Goal: Transaction & Acquisition: Purchase product/service

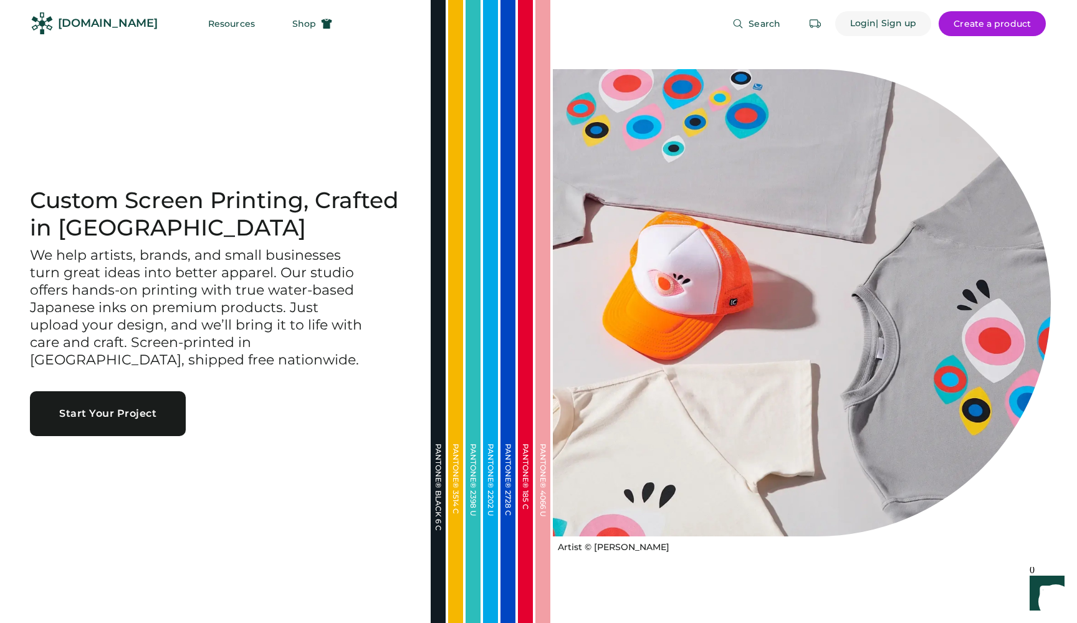
click at [881, 26] on div "| Sign up" at bounding box center [896, 23] width 41 height 12
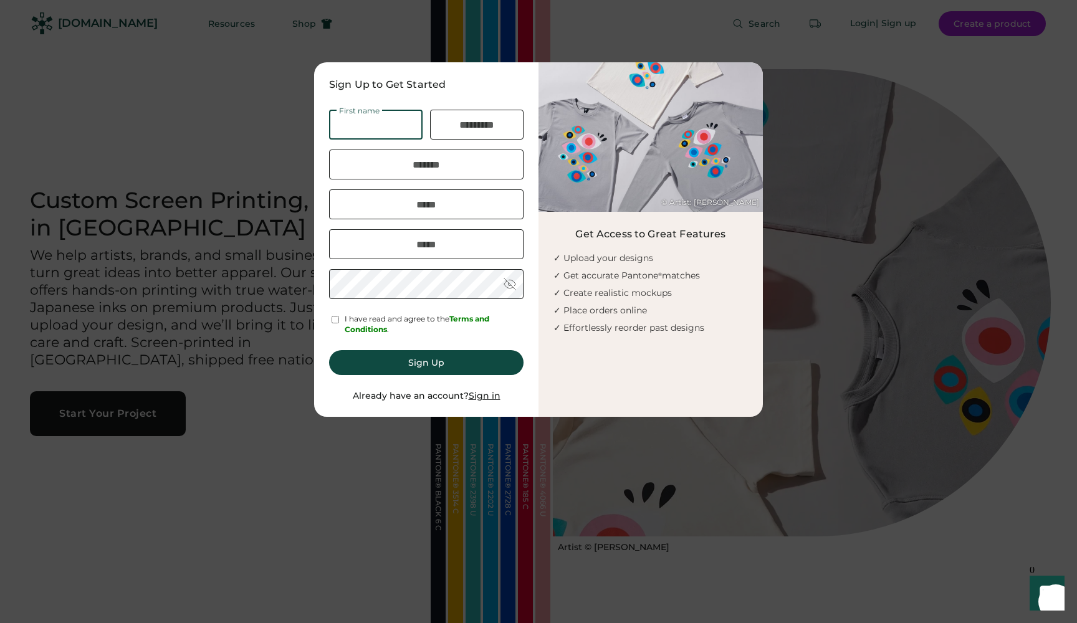
click at [259, 161] on div at bounding box center [538, 311] width 1077 height 623
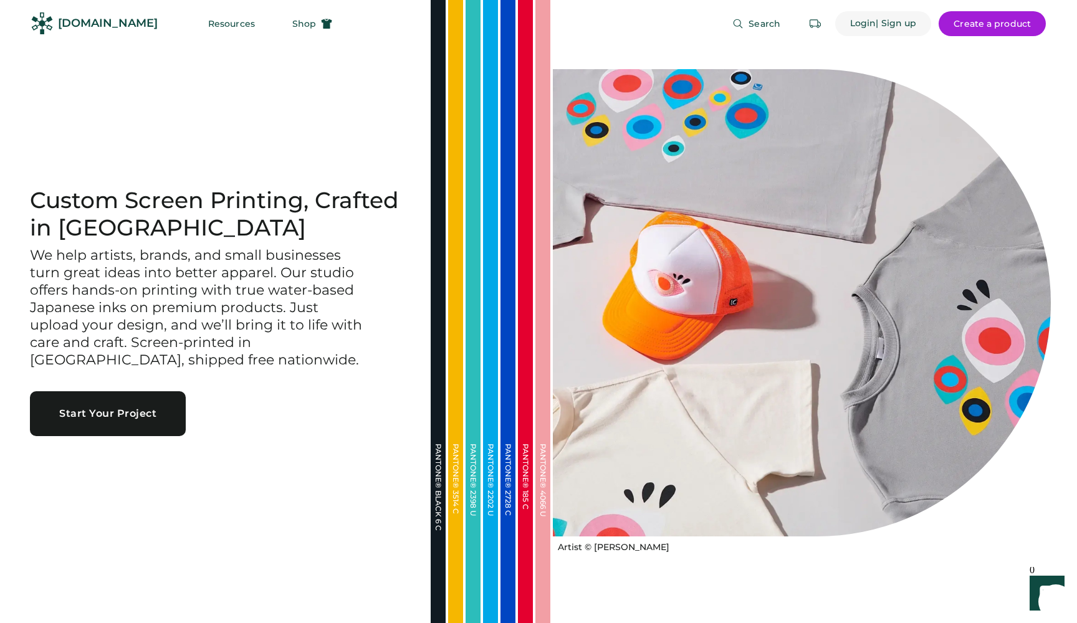
click at [863, 19] on div "Login" at bounding box center [863, 23] width 26 height 12
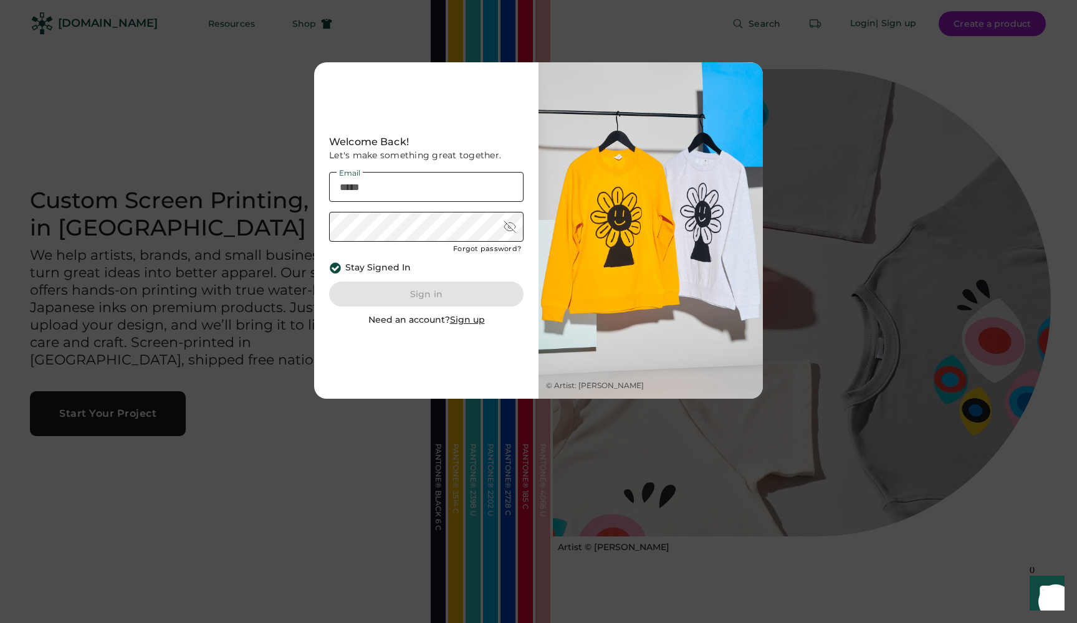
click at [208, 279] on div at bounding box center [538, 311] width 1077 height 623
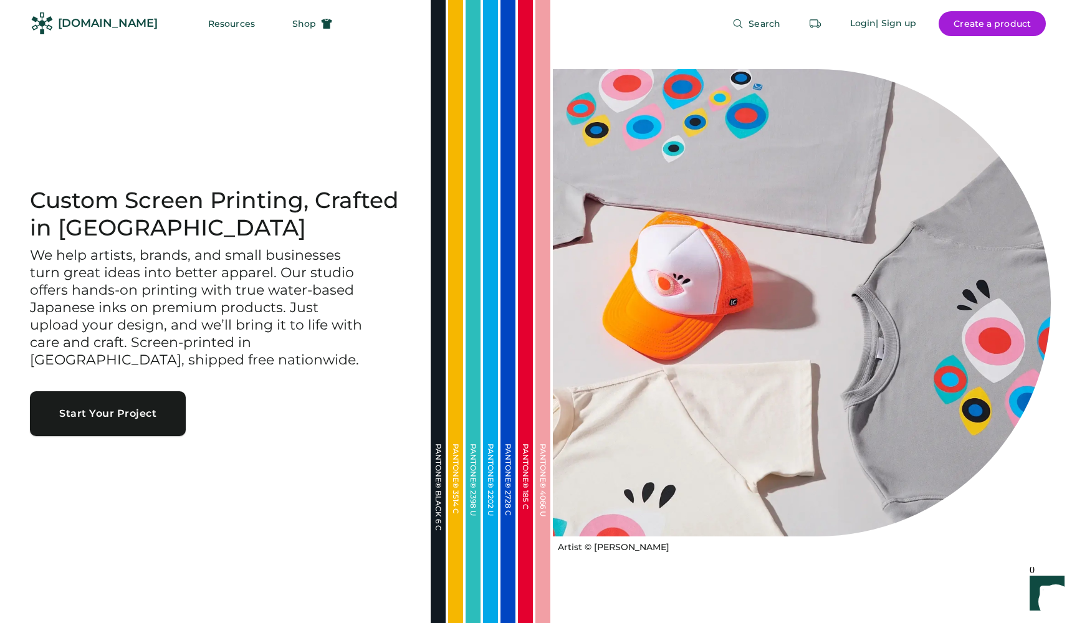
click at [141, 413] on button "Start Your Project" at bounding box center [108, 413] width 156 height 45
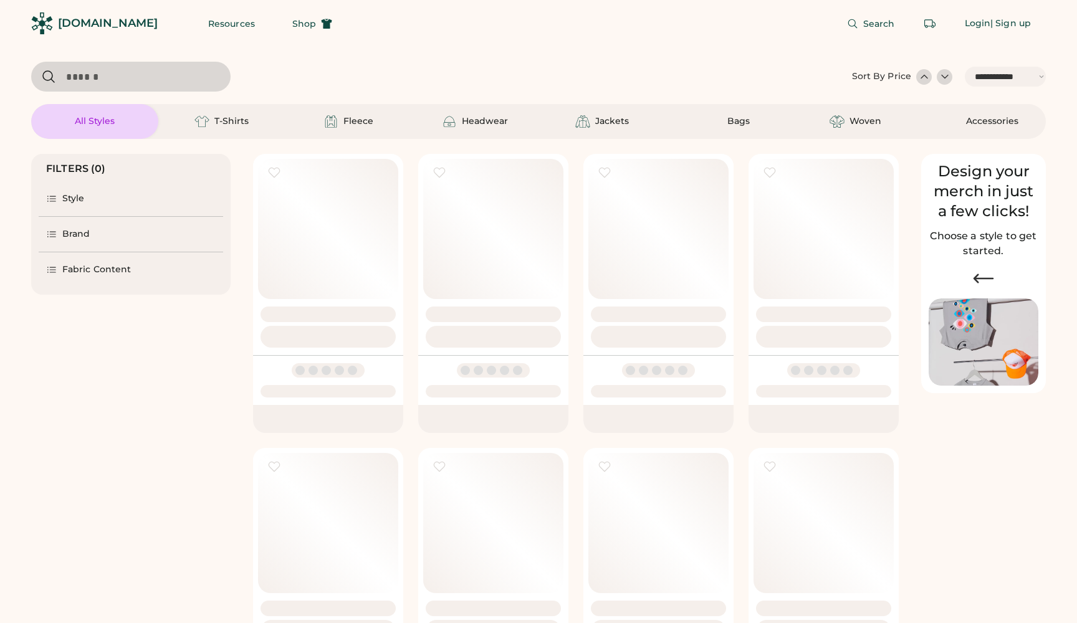
select select "*****"
select select "*"
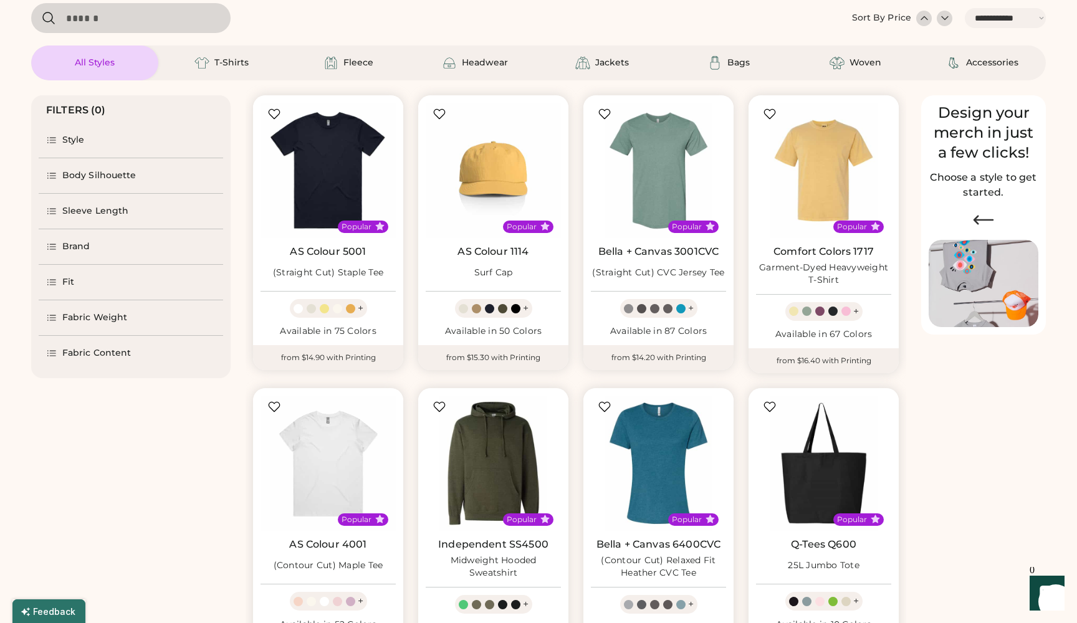
scroll to position [73, 0]
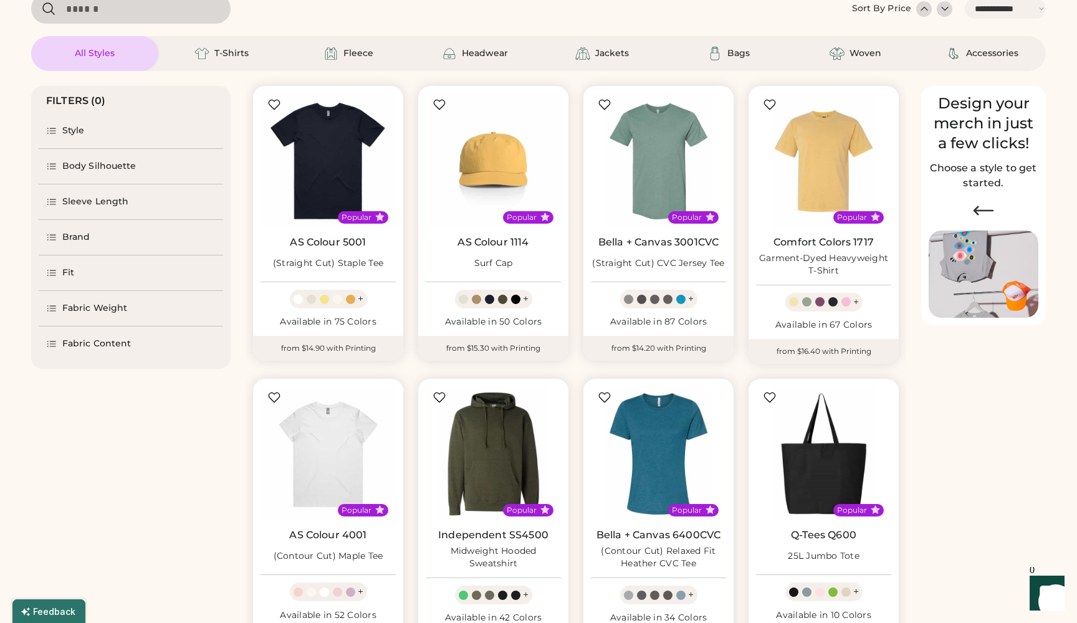
select select "*****"
select select "*"
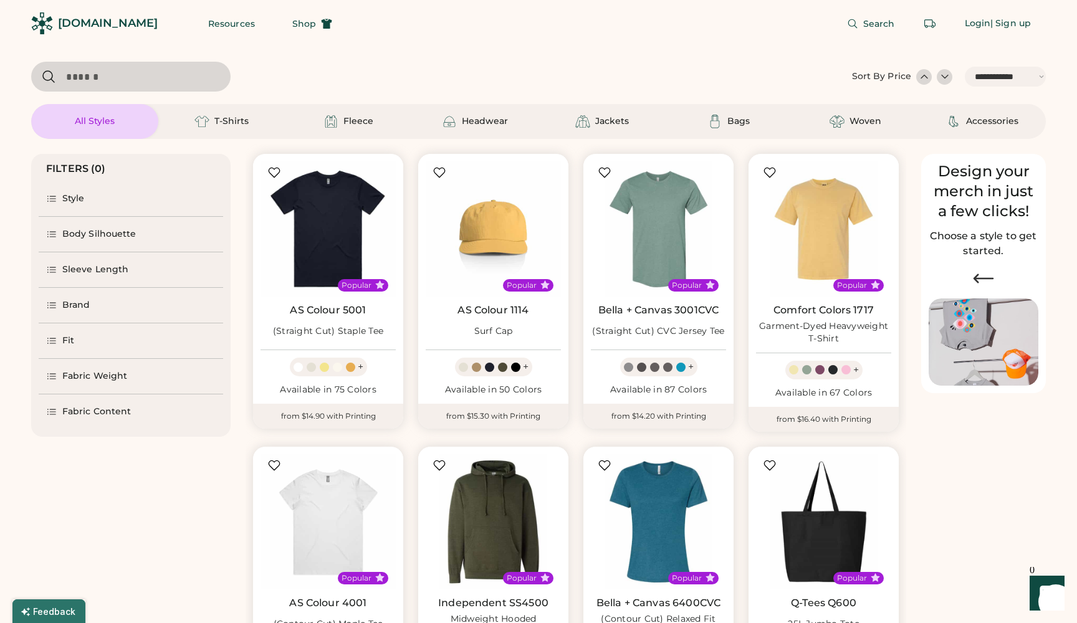
scroll to position [0, 0]
click at [292, 22] on span "Shop" at bounding box center [304, 23] width 24 height 9
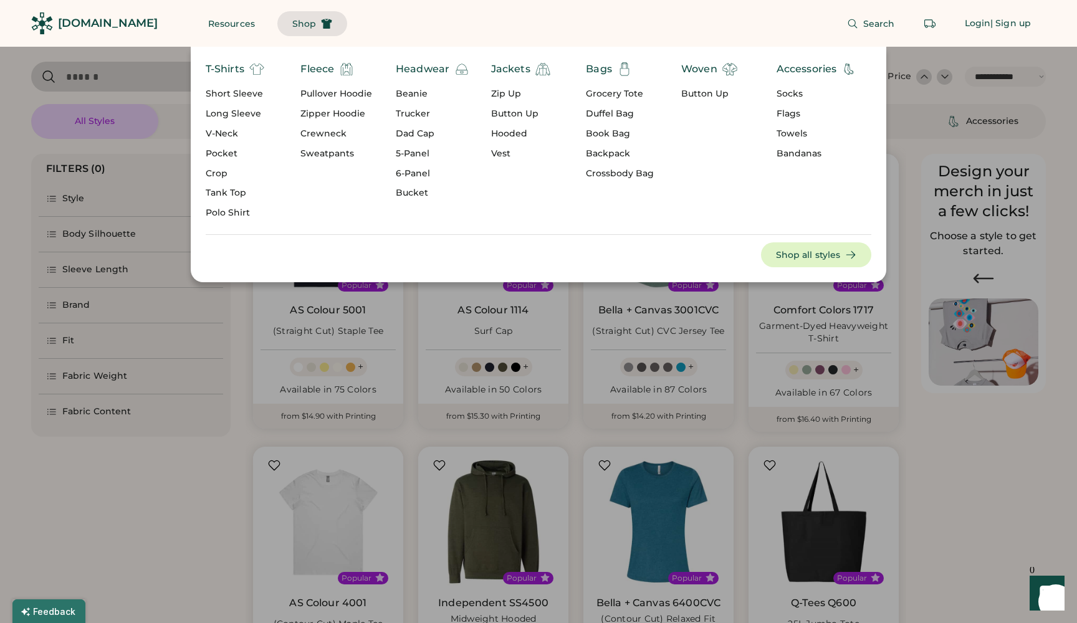
click at [240, 72] on div "T-Shirts" at bounding box center [225, 69] width 39 height 15
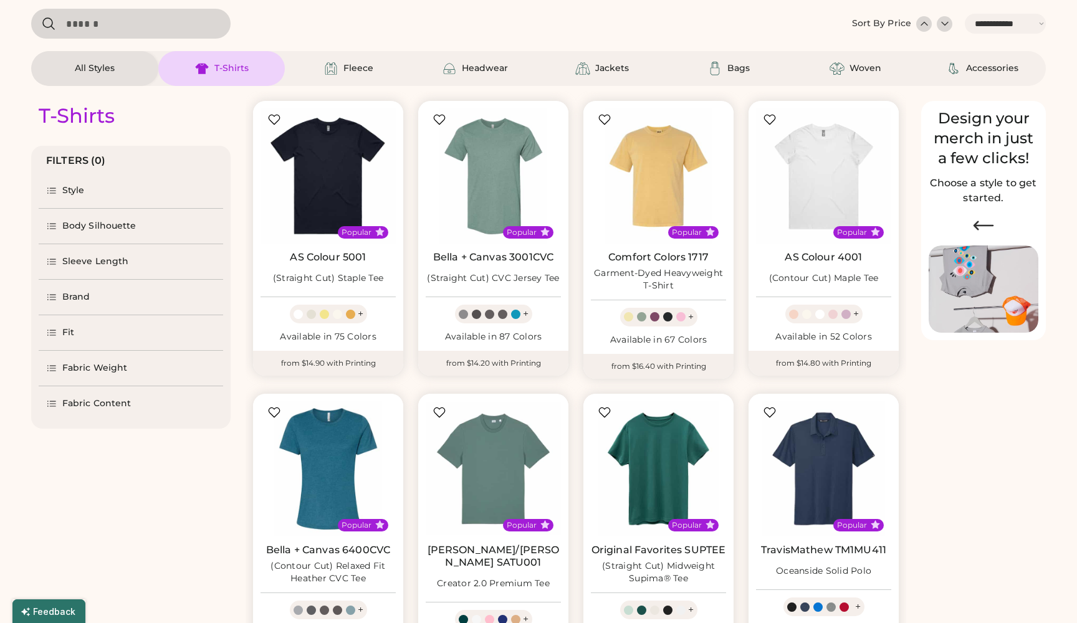
scroll to position [53, 0]
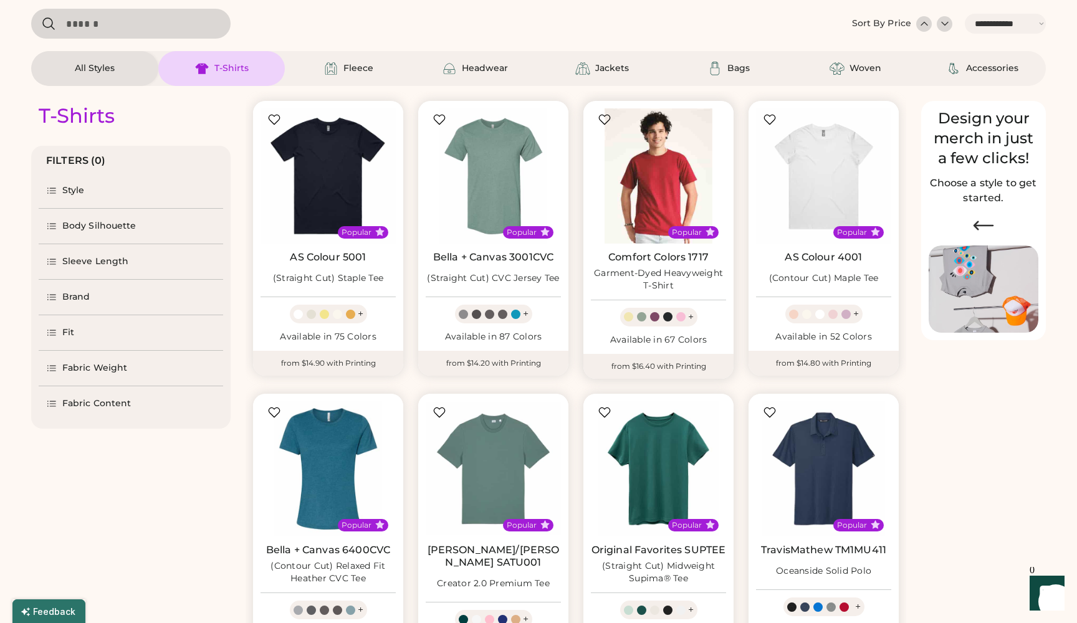
click at [710, 178] on img at bounding box center [658, 175] width 135 height 135
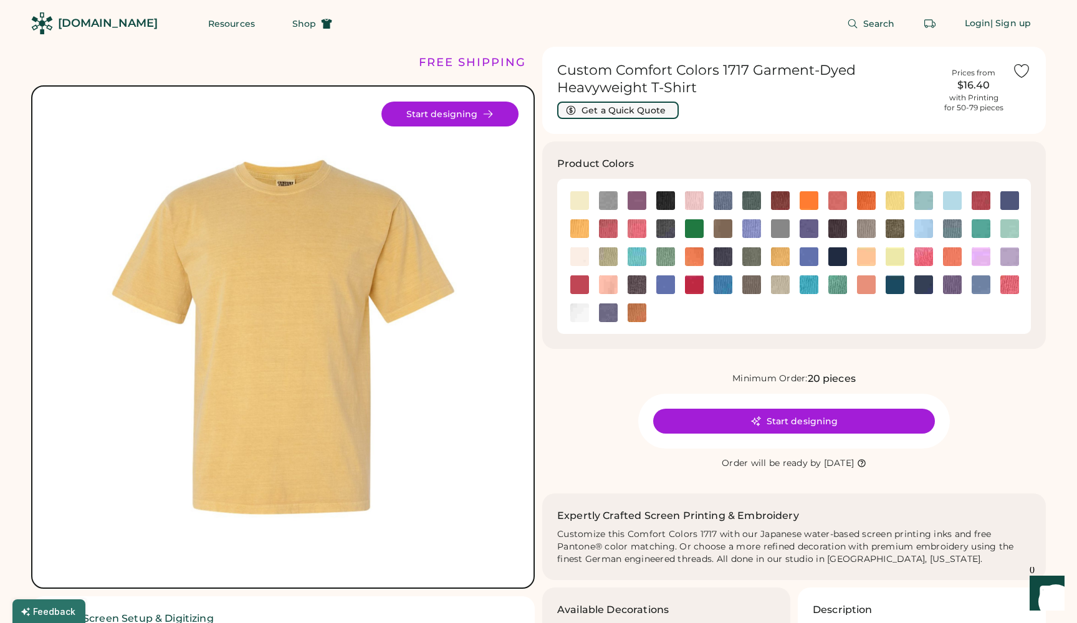
click at [633, 111] on button "Get a Quick Quote" at bounding box center [618, 110] width 122 height 17
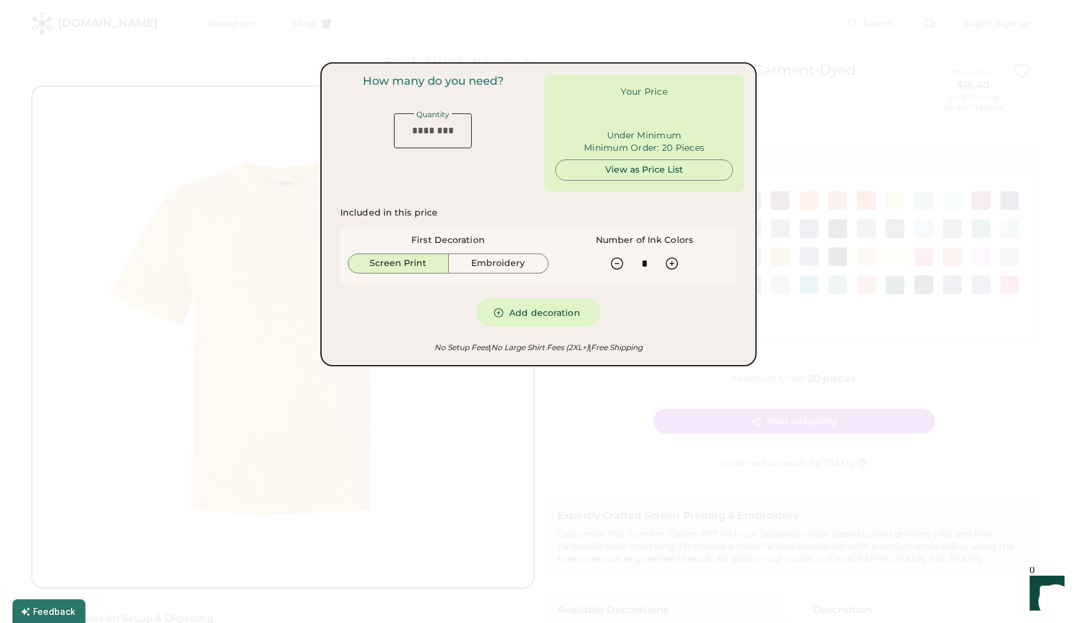
type input "***"
type input "******"
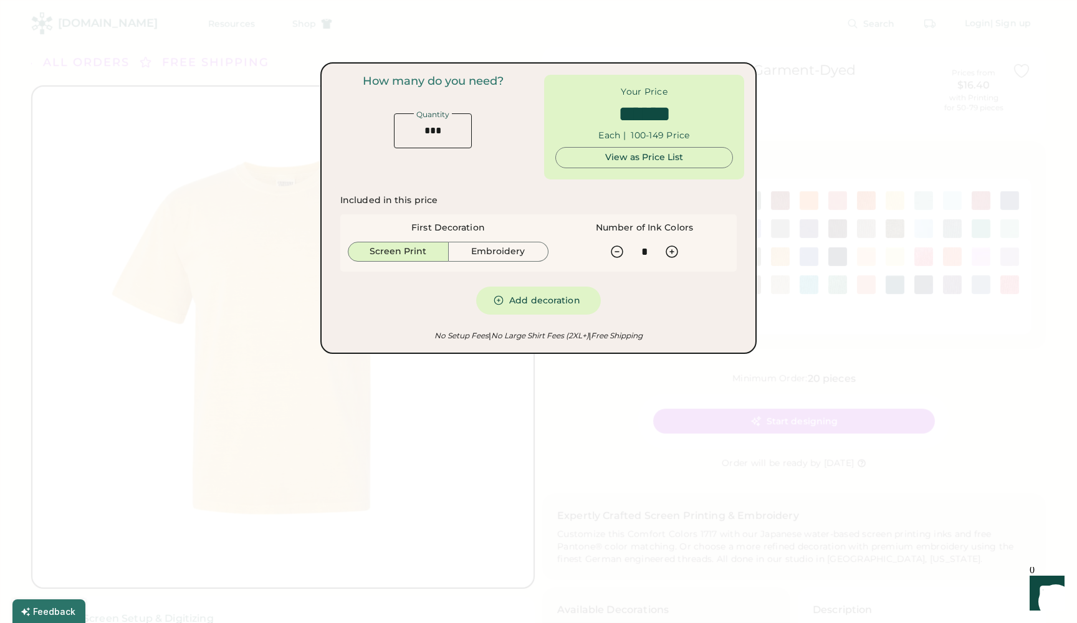
click at [776, 141] on div at bounding box center [538, 311] width 1077 height 623
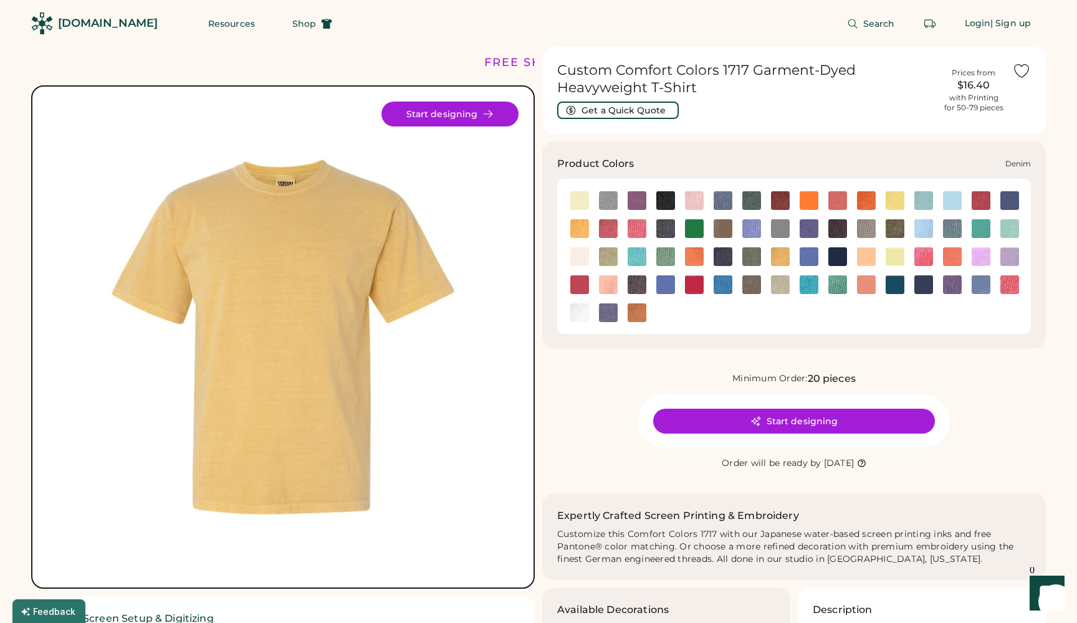
click at [666, 227] on img at bounding box center [665, 228] width 19 height 19
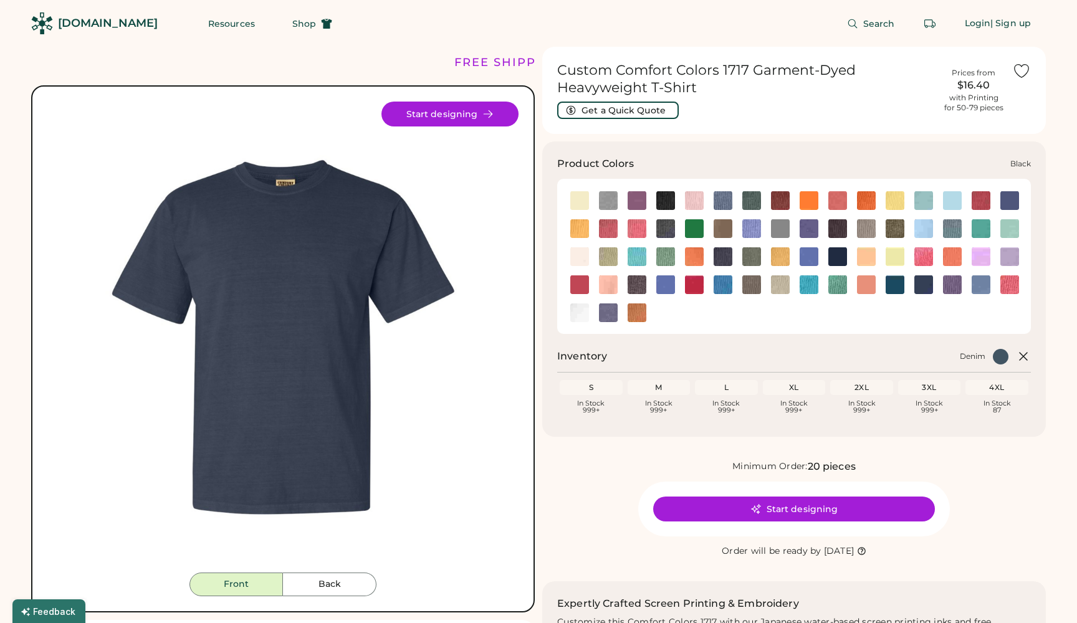
click at [659, 193] on img at bounding box center [665, 200] width 19 height 19
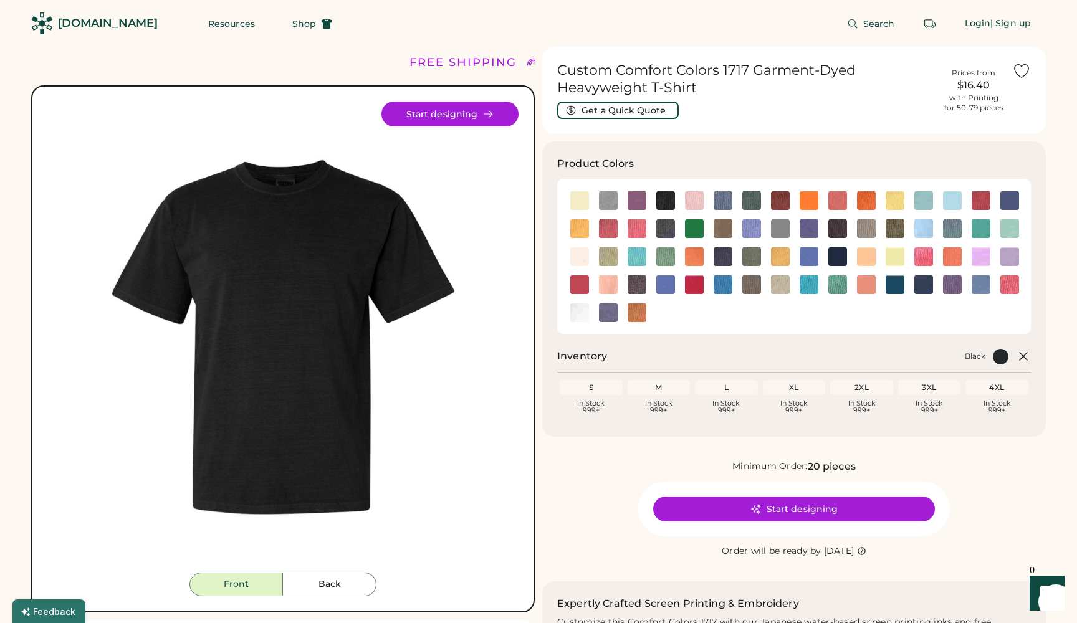
click at [750, 140] on div "Custom Comfort Colors 1717 Garment-Dyed Heavyweight T-Shirt Get a Quick Quote P…" at bounding box center [794, 543] width 504 height 992
click at [976, 91] on div "$16.40" at bounding box center [973, 85] width 62 height 15
click at [752, 27] on div "Search Login | Sign up" at bounding box center [696, 23] width 699 height 47
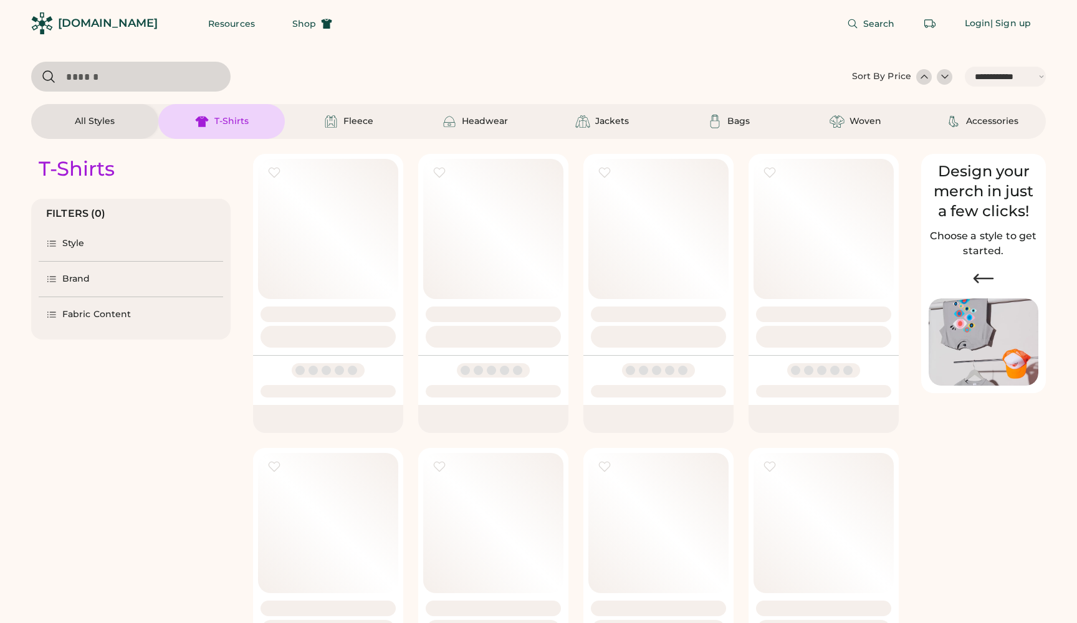
select select "*****"
select select "*"
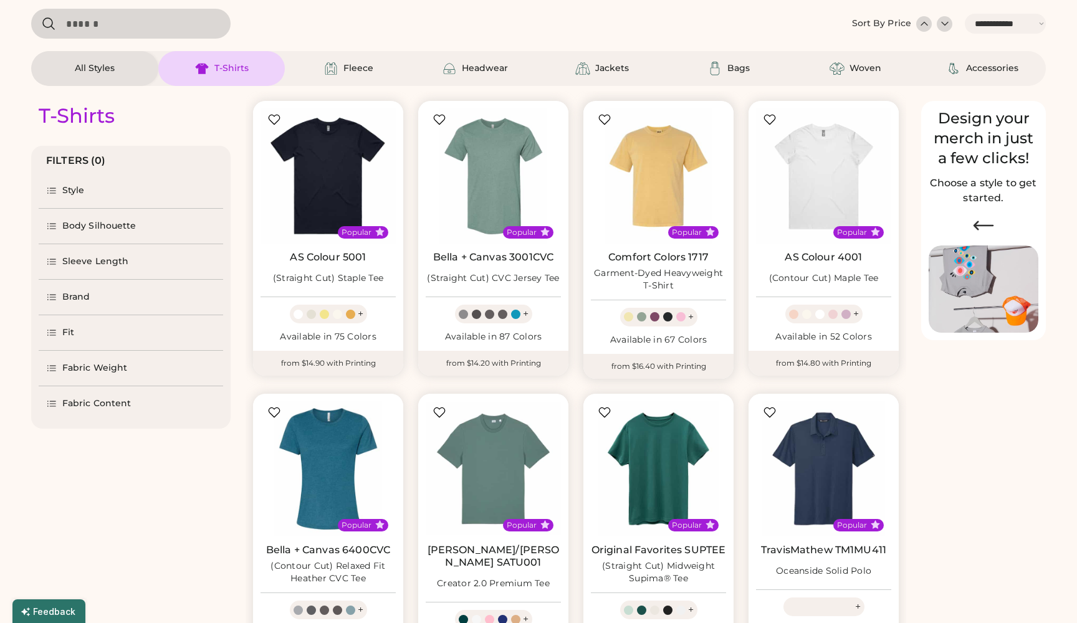
select select "*****"
select select "*"
click at [559, 44] on div "**********" at bounding box center [538, 47] width 1015 height 77
click at [482, 73] on div "Headwear" at bounding box center [485, 68] width 46 height 12
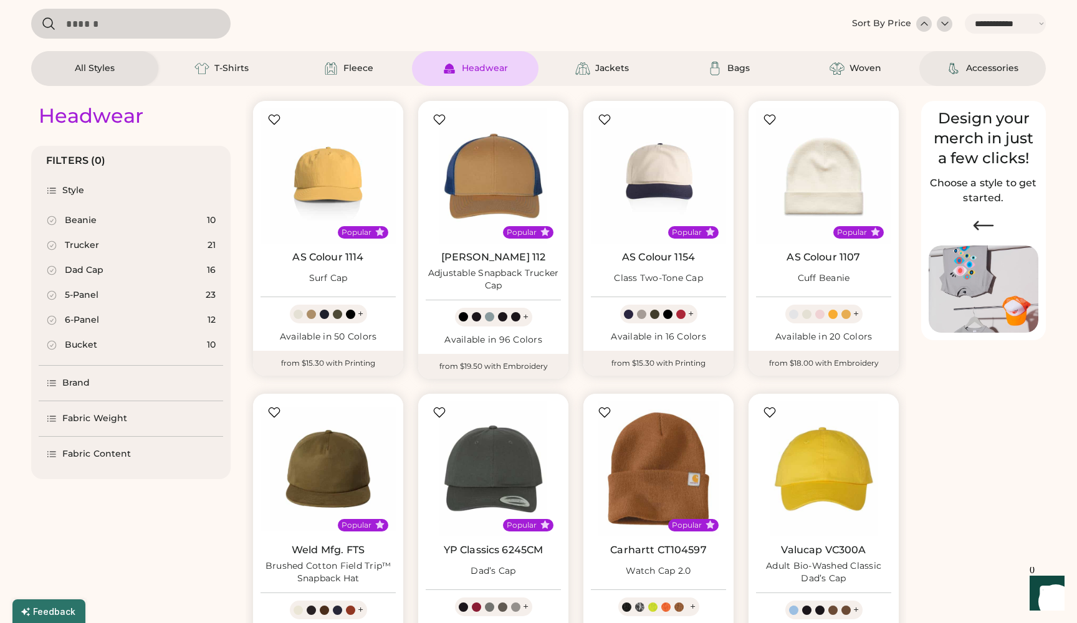
click at [968, 64] on div "Accessories" at bounding box center [992, 68] width 52 height 12
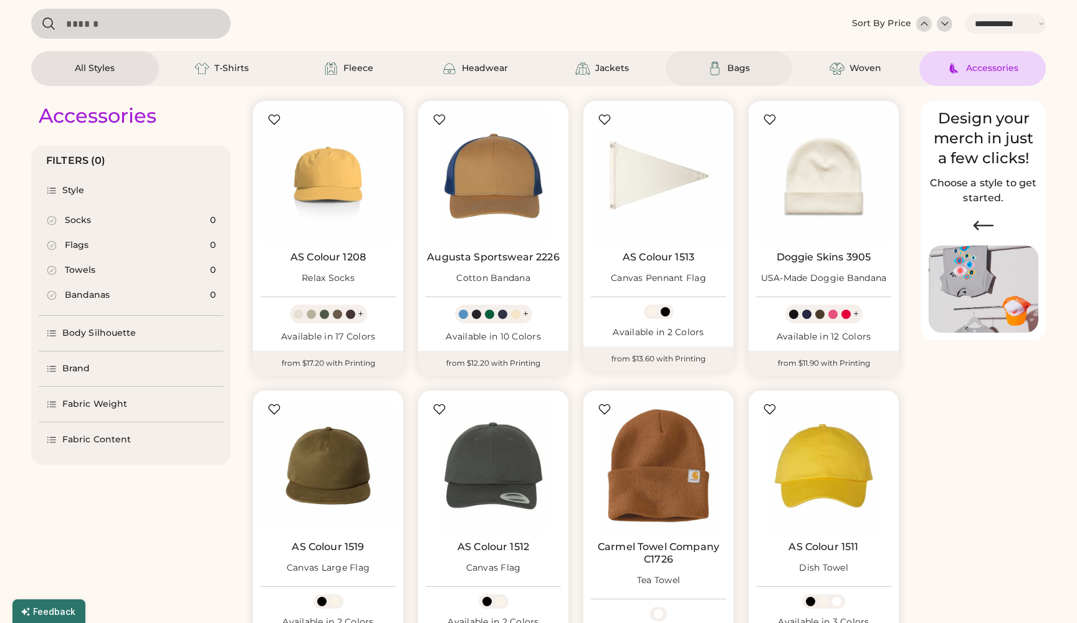
click at [719, 72] on img at bounding box center [714, 68] width 15 height 15
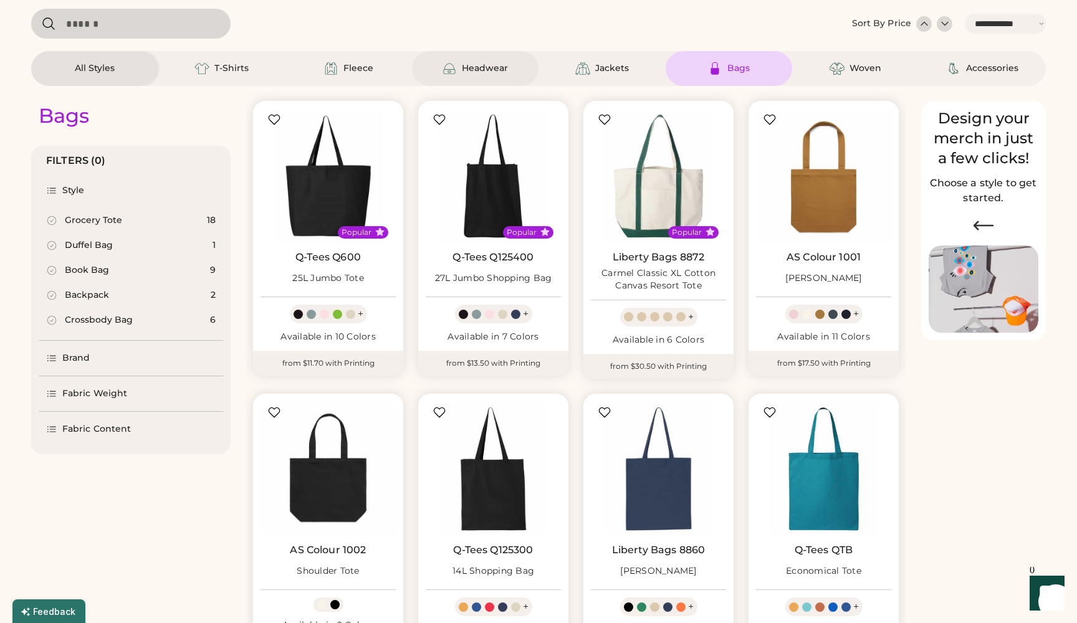
click at [490, 62] on div "Headwear" at bounding box center [485, 68] width 46 height 12
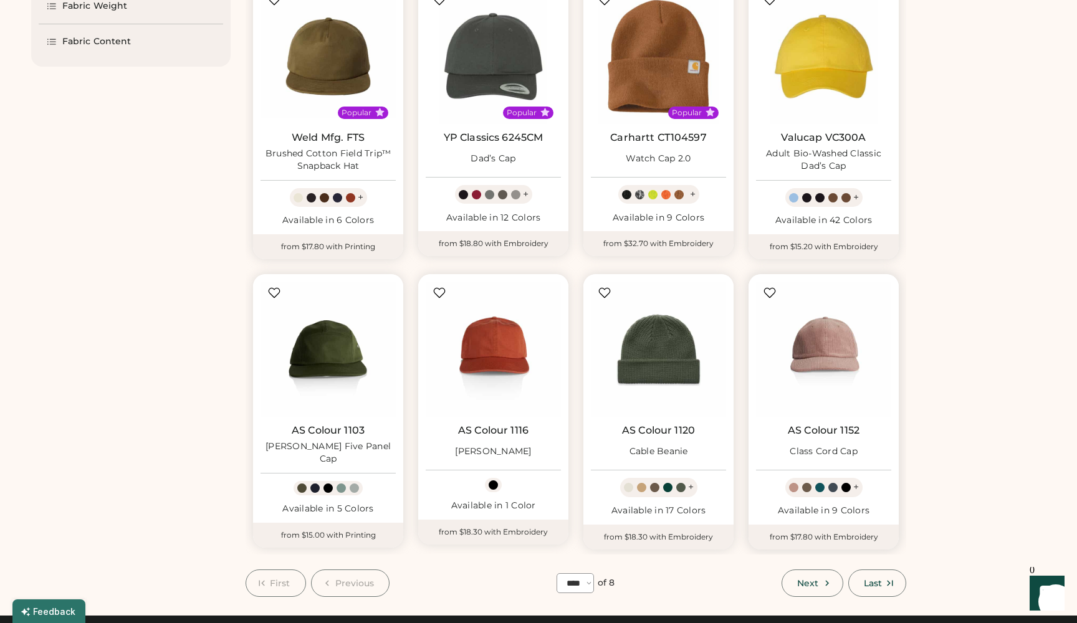
scroll to position [466, 0]
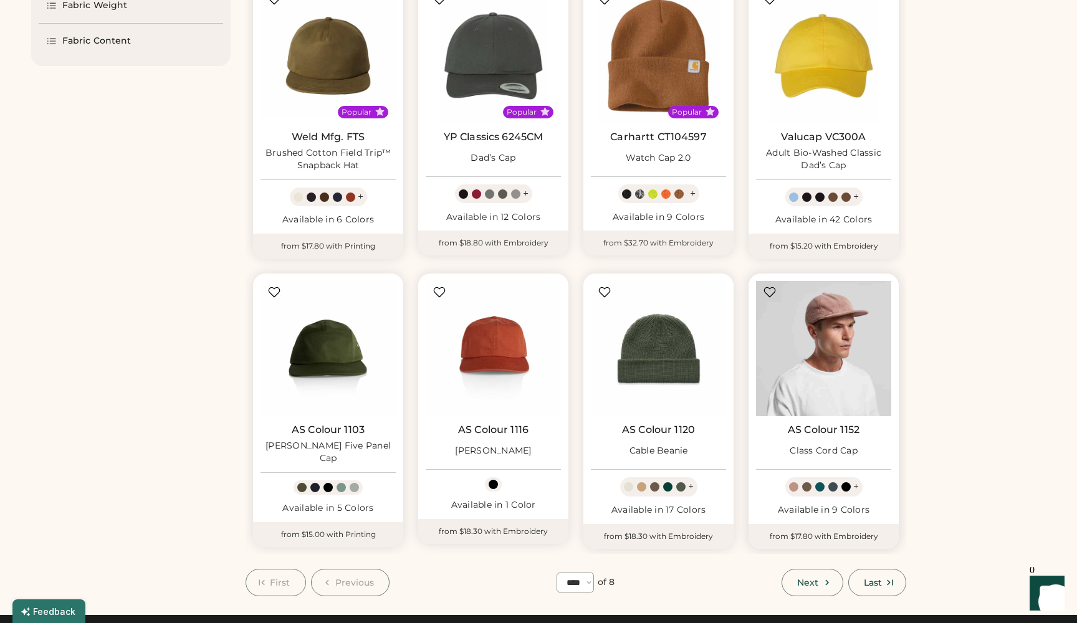
click at [823, 358] on img at bounding box center [823, 348] width 135 height 135
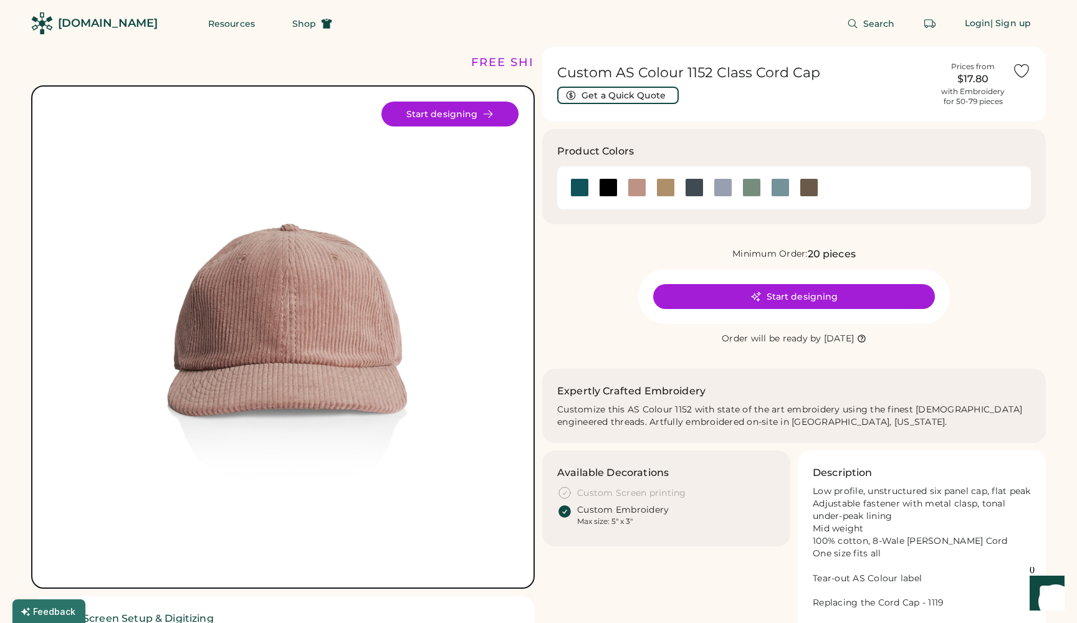
click at [955, 339] on div "Minimum Order: 20 pieces Start designing Order will be ready by [DATE]" at bounding box center [794, 297] width 504 height 100
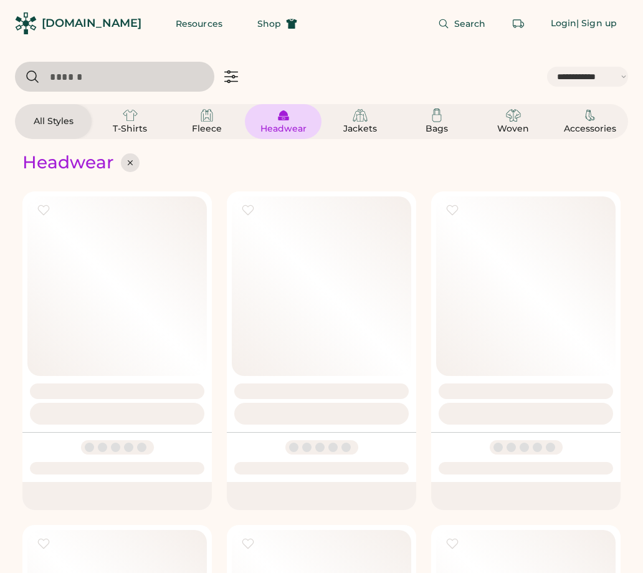
select select "*****"
select select "*"
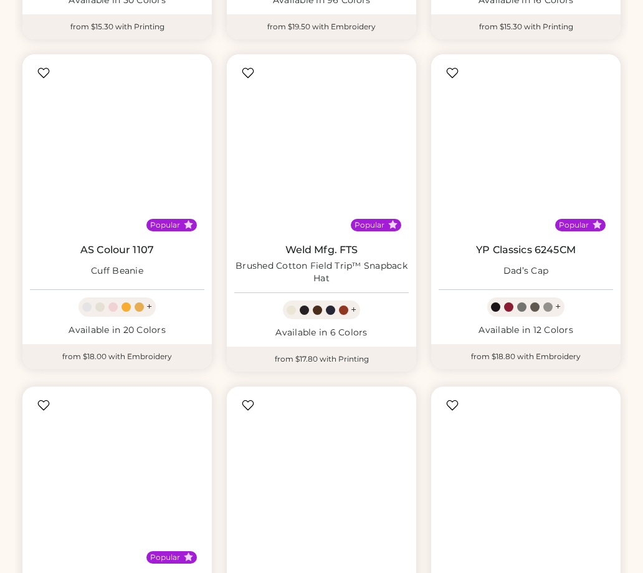
select select "*****"
select select "*"
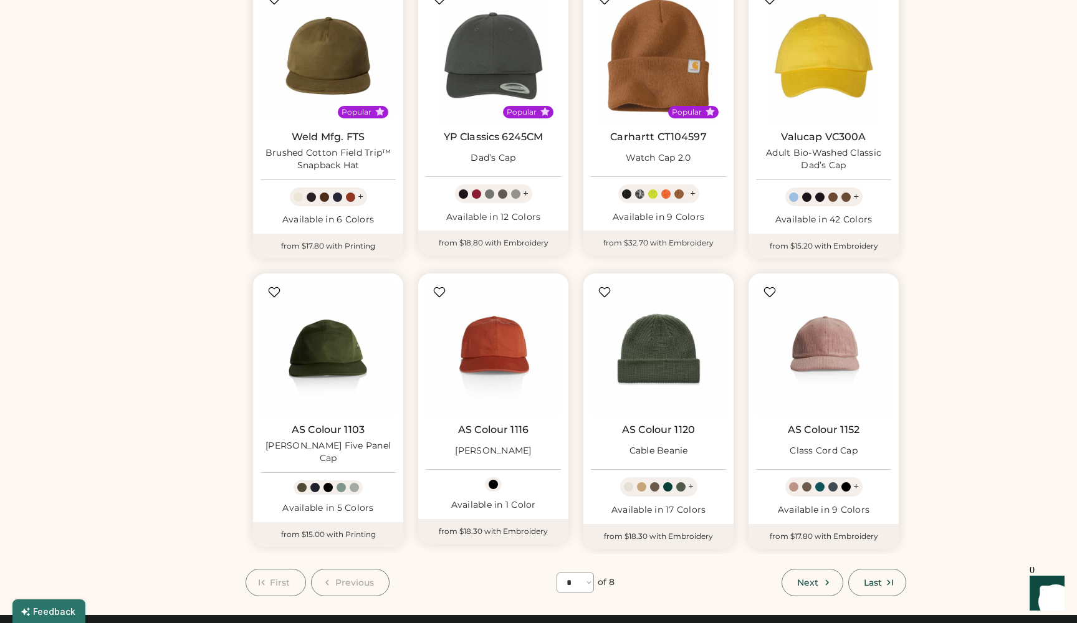
click at [643, 317] on div "Headwear FILTERS (0) Style Brand Fabric Weight Fabric Content Popular AS Colour…" at bounding box center [538, 135] width 1015 height 924
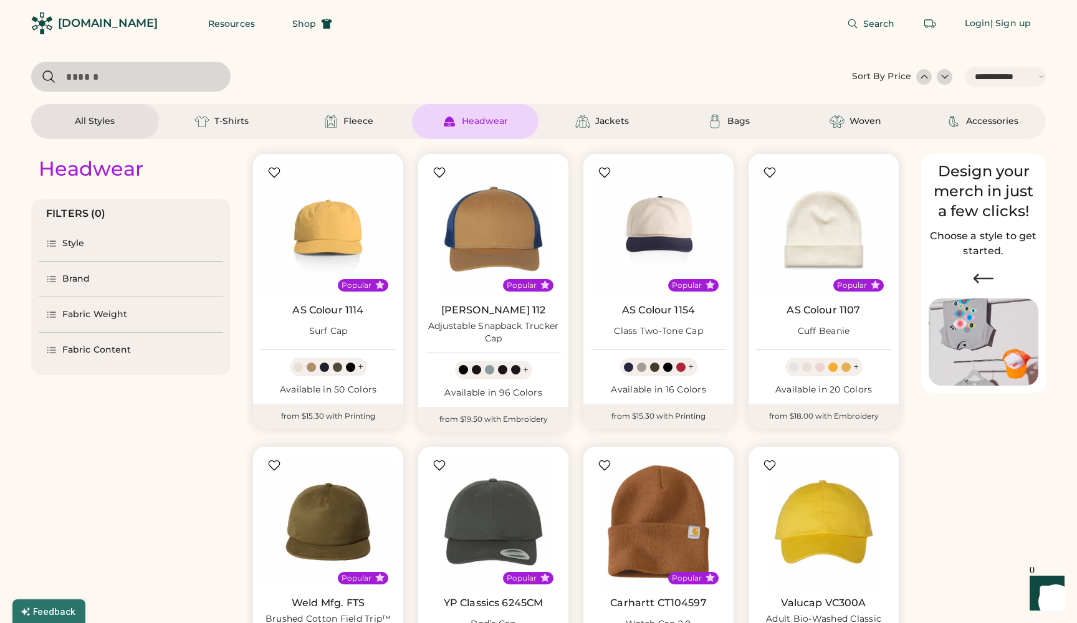
click at [126, 80] on input "input" at bounding box center [130, 77] width 199 height 30
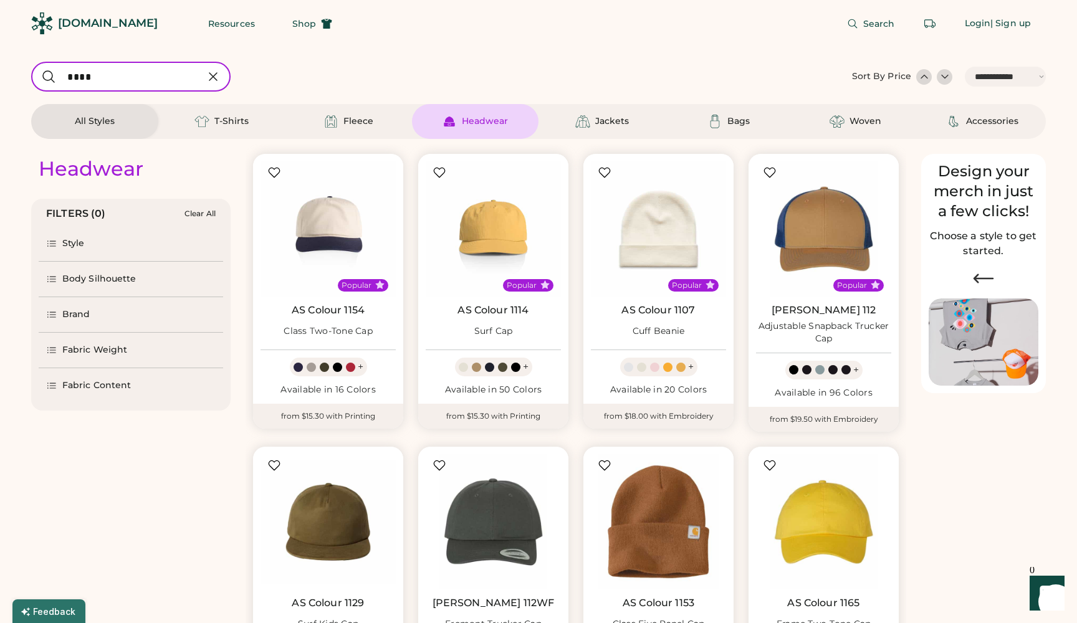
type input "****"
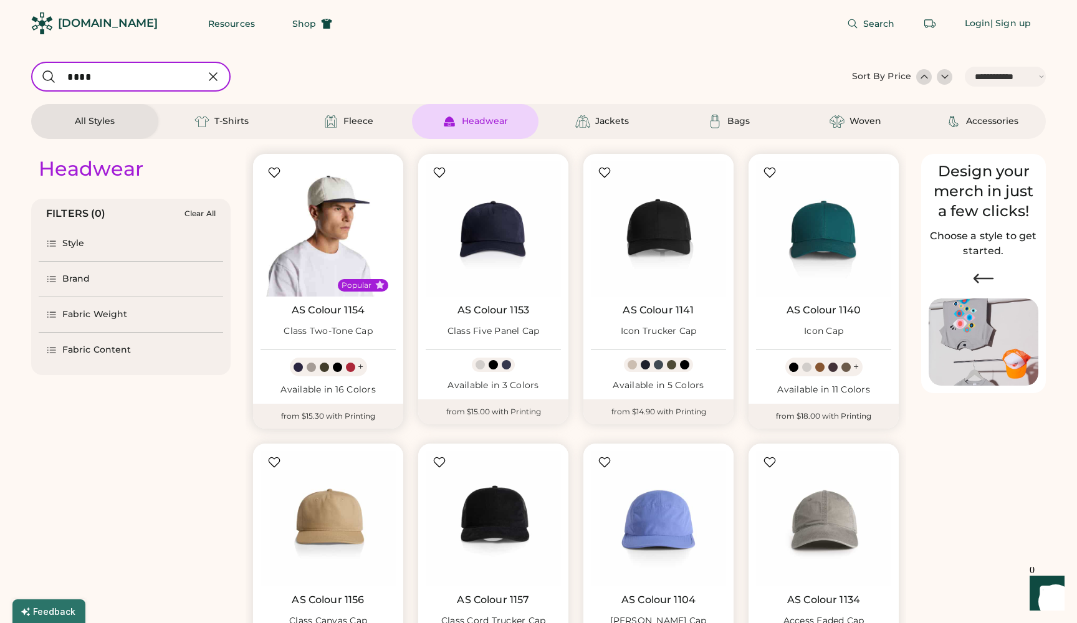
click at [325, 227] on img at bounding box center [327, 228] width 135 height 135
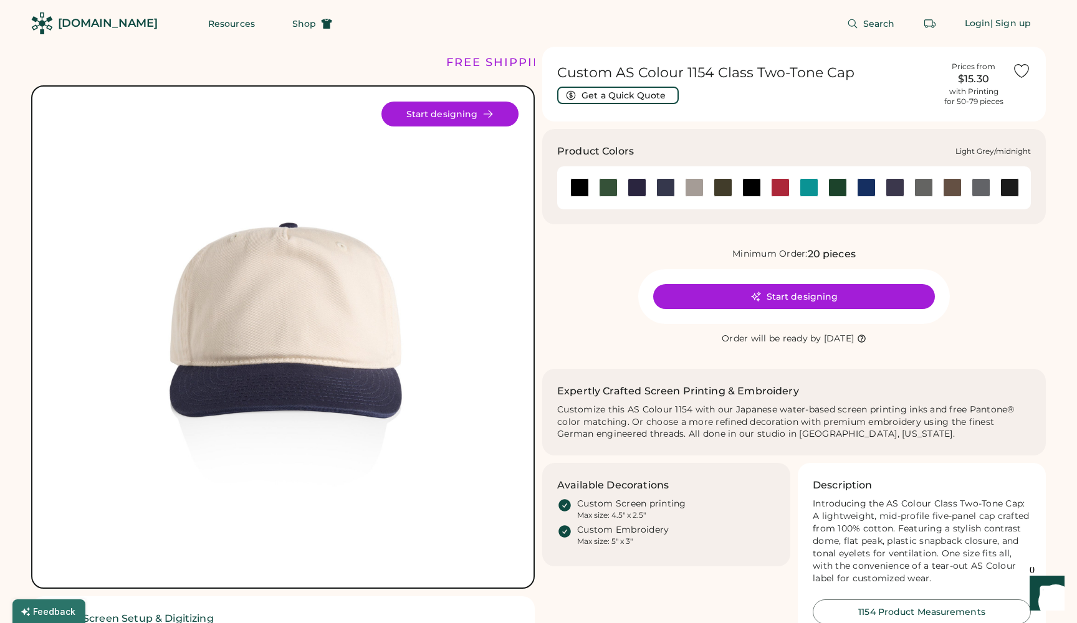
click at [639, 188] on div at bounding box center [637, 187] width 19 height 19
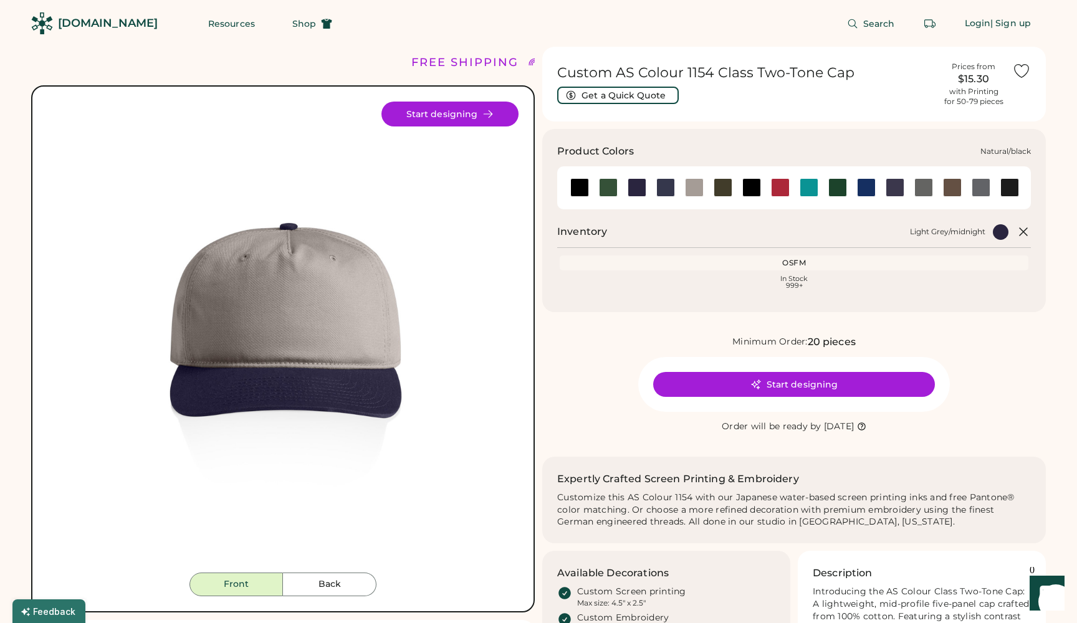
click at [748, 183] on div at bounding box center [751, 187] width 19 height 19
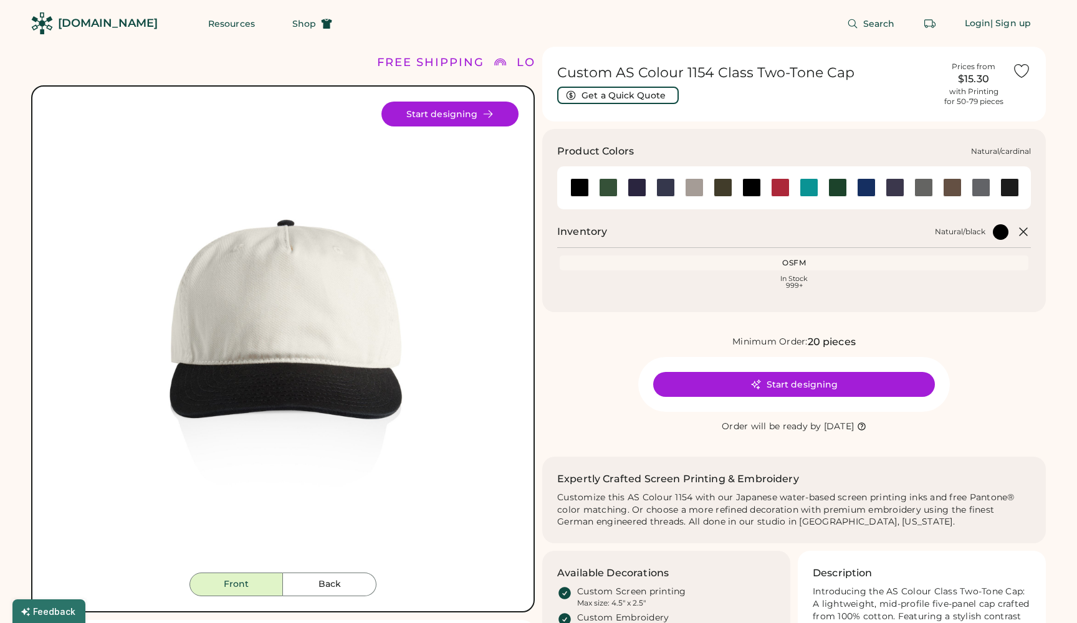
click at [777, 186] on div at bounding box center [780, 187] width 19 height 19
click at [750, 189] on div at bounding box center [751, 187] width 19 height 19
click at [843, 186] on div at bounding box center [837, 187] width 19 height 19
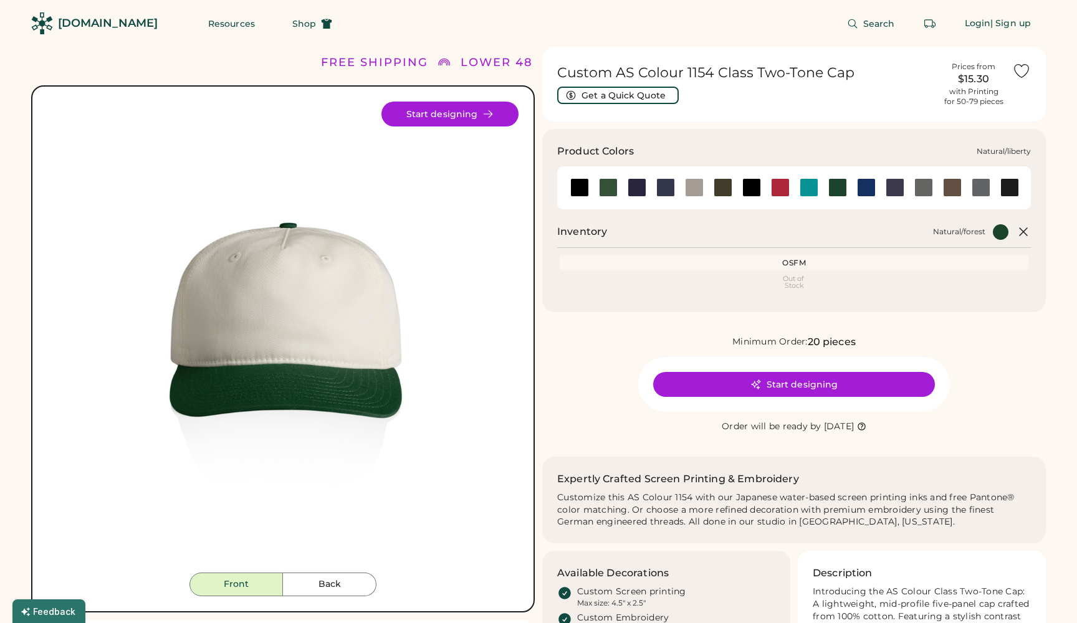
click at [876, 184] on div at bounding box center [865, 187] width 29 height 19
click at [1006, 192] on div at bounding box center [1009, 187] width 19 height 19
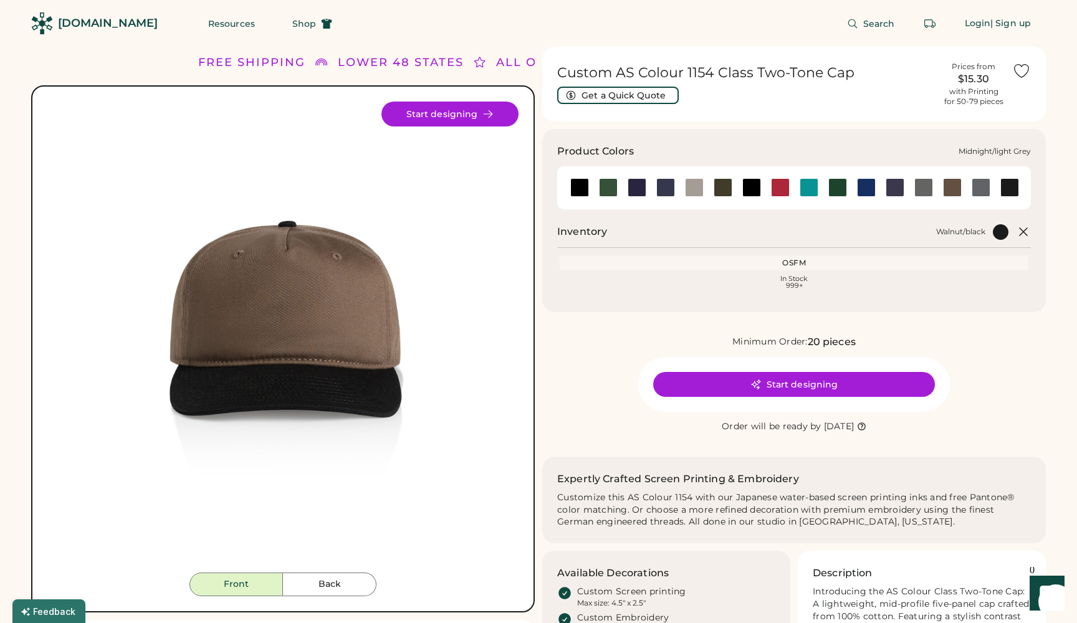
click at [691, 184] on div at bounding box center [694, 187] width 19 height 19
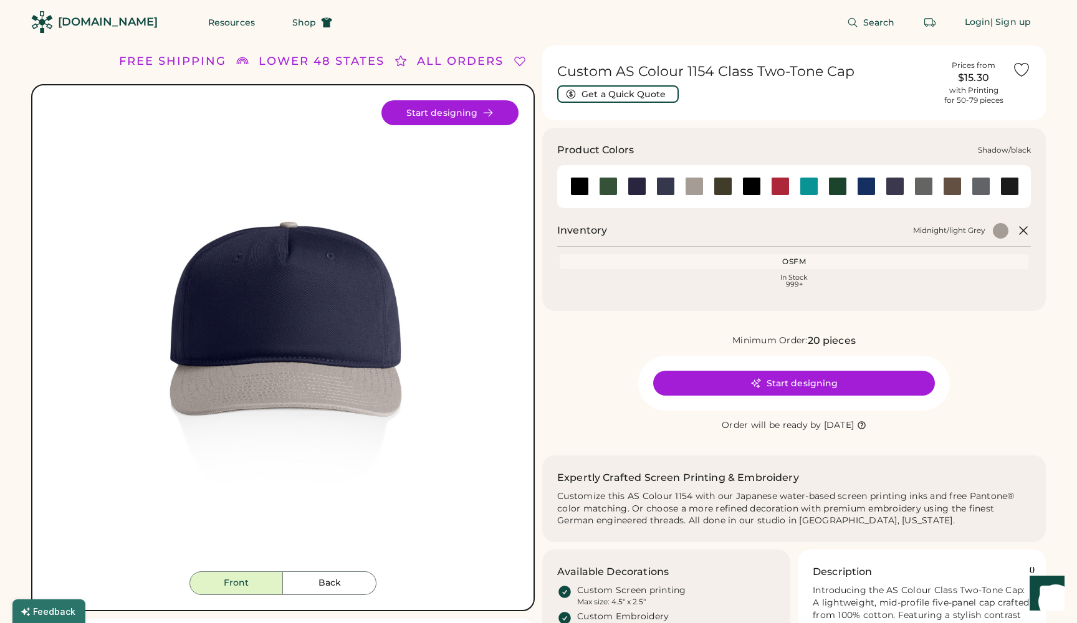
scroll to position [1, 0]
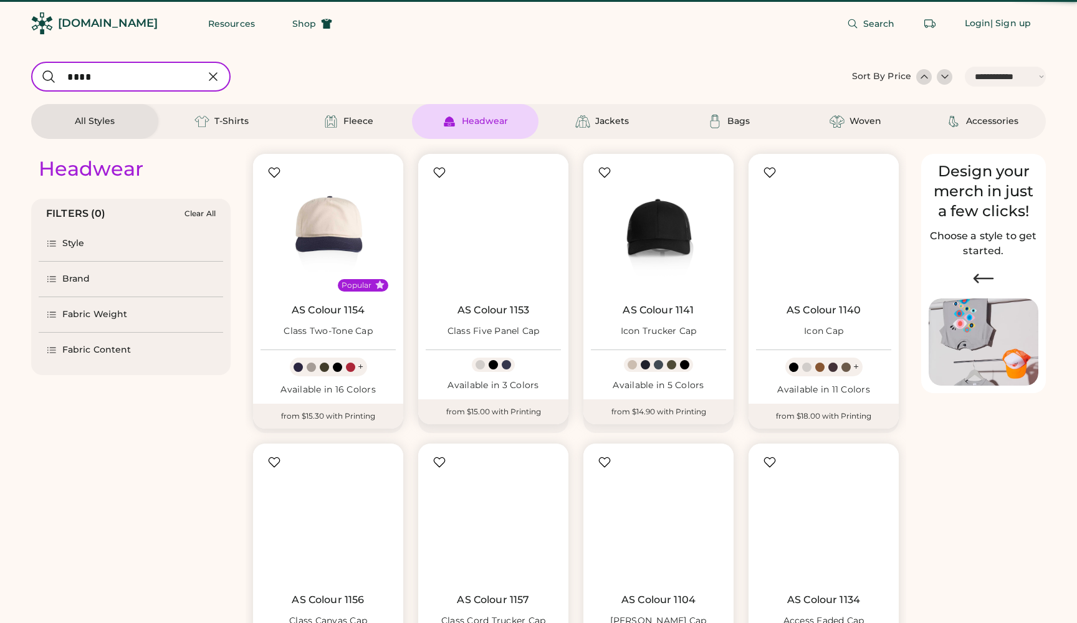
select select "*****"
select select "*"
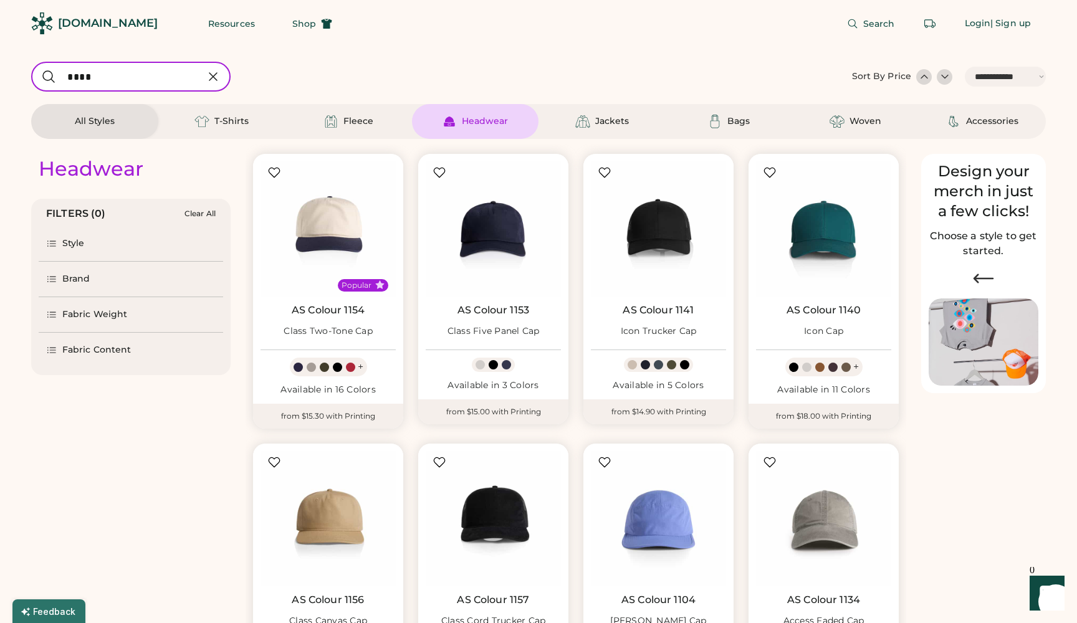
click at [469, 43] on div "Search Login | Sign up" at bounding box center [696, 23] width 699 height 47
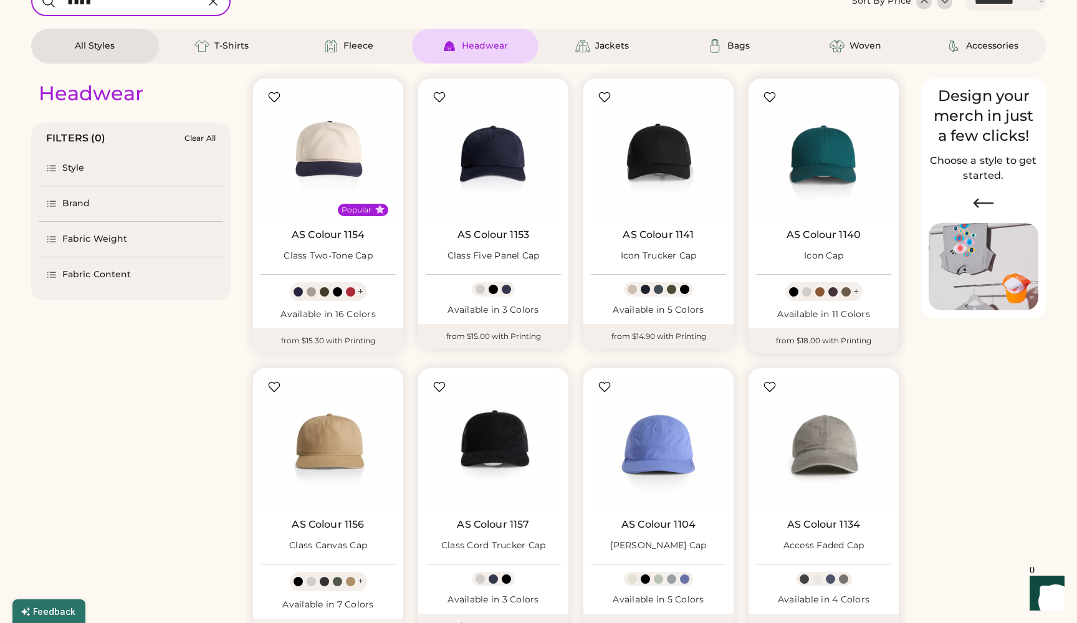
scroll to position [87, 0]
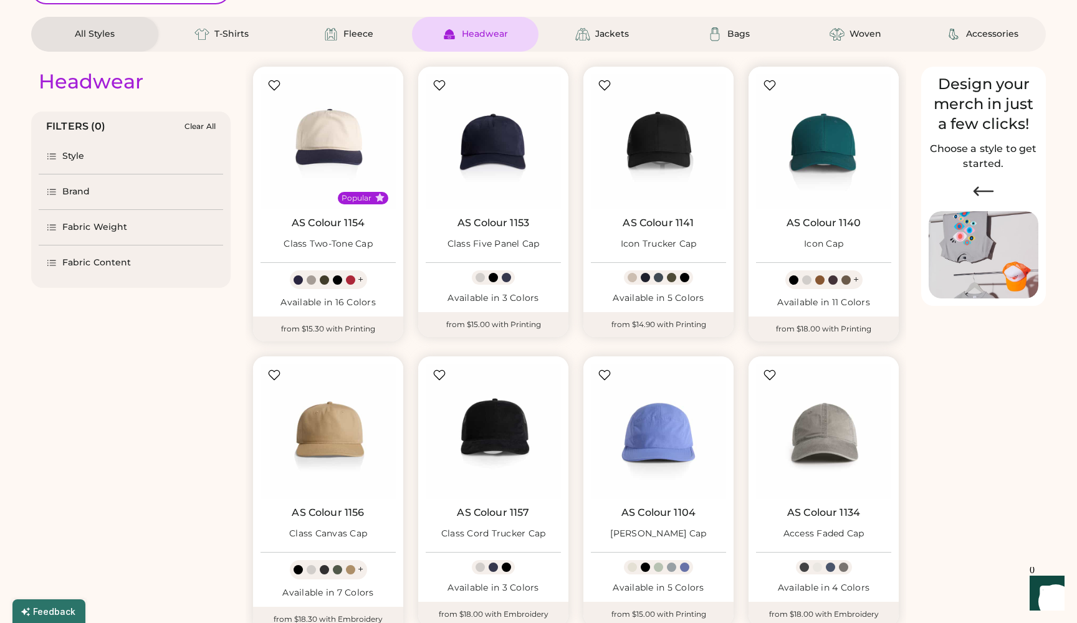
select select "*****"
select select "*"
click at [485, 161] on img at bounding box center [493, 141] width 135 height 135
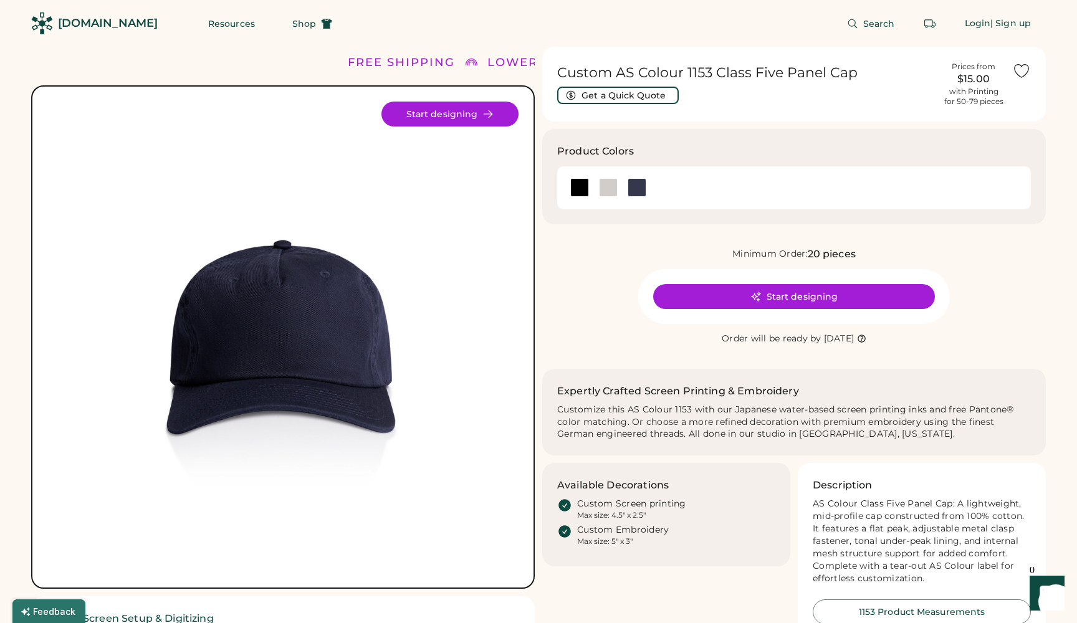
click at [347, 265] on img at bounding box center [282, 337] width 471 height 471
click at [472, 117] on button "Start designing" at bounding box center [449, 114] width 137 height 25
